Goal: Task Accomplishment & Management: Manage account settings

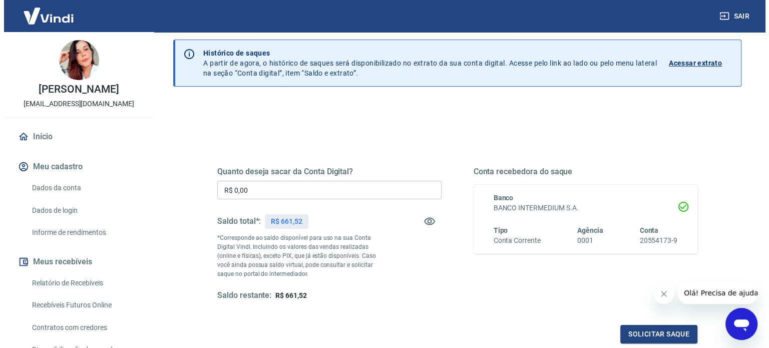
scroll to position [50, 0]
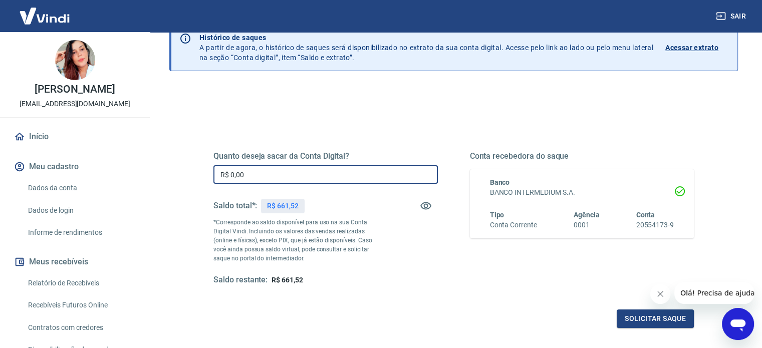
drag, startPoint x: 309, startPoint y: 170, endPoint x: 17, endPoint y: 145, distance: 293.6
click at [17, 145] on div "[PERSON_NAME] [EMAIL_ADDRESS][DOMAIN_NAME] Início Meu cadastro Dados da conta D…" at bounding box center [381, 124] width 762 height 348
type input "R$ 300,00"
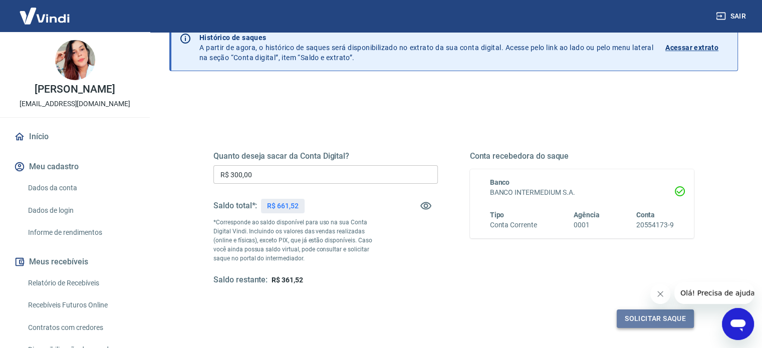
click at [665, 325] on button "Solicitar saque" at bounding box center [654, 318] width 77 height 19
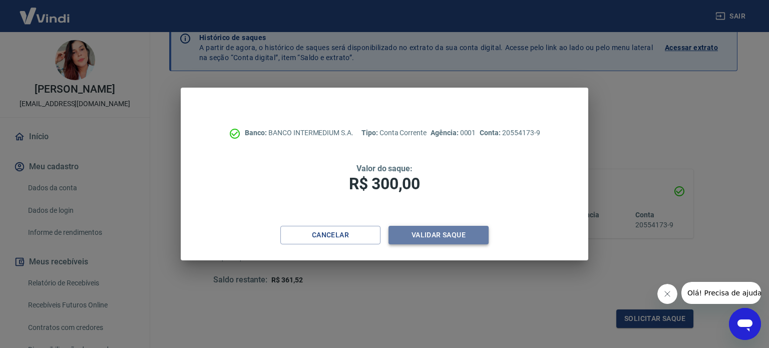
click at [454, 236] on button "Validar saque" at bounding box center [439, 235] width 100 height 19
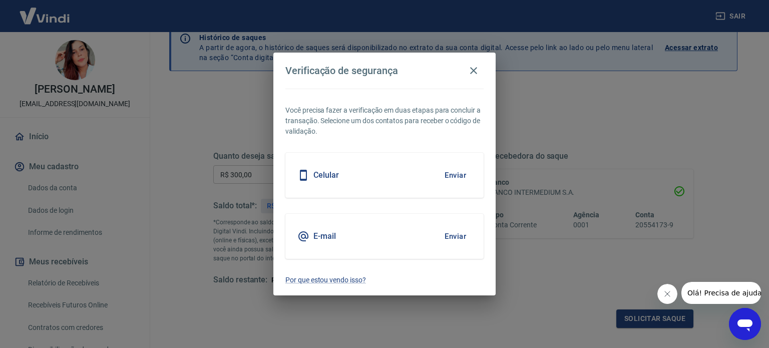
click at [455, 240] on button "Enviar" at bounding box center [455, 236] width 33 height 21
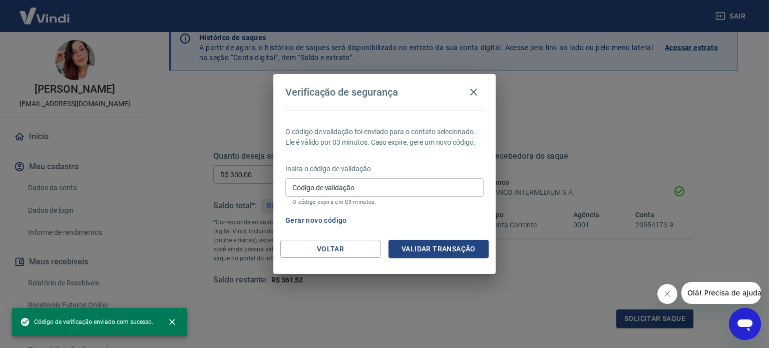
click at [403, 190] on input "Código de validação" at bounding box center [384, 187] width 198 height 19
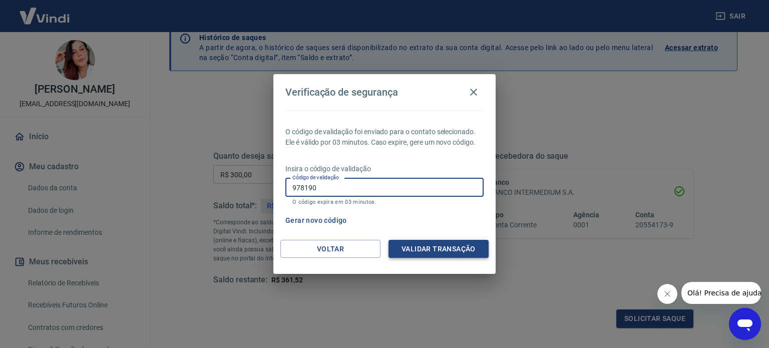
type input "978190"
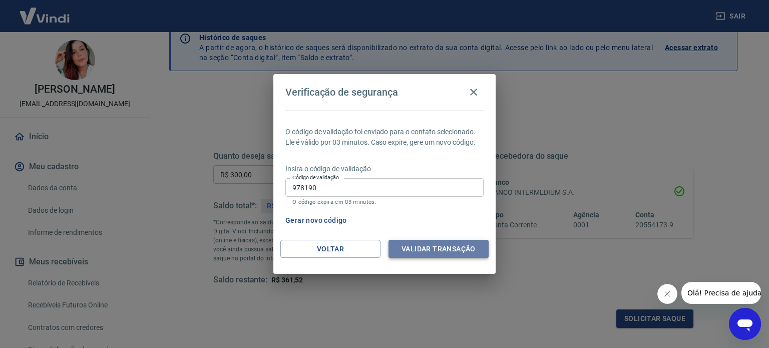
click at [443, 252] on button "Validar transação" at bounding box center [439, 249] width 100 height 19
